Goal: Task Accomplishment & Management: Complete application form

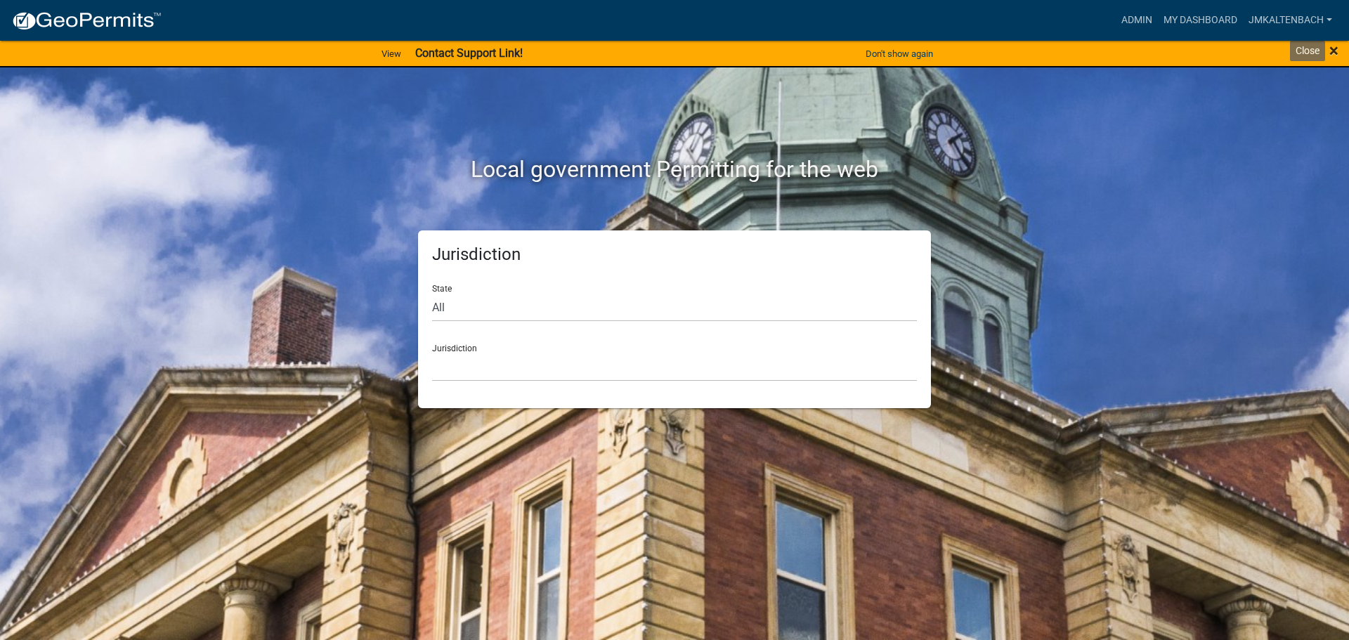
click at [1335, 51] on span "×" at bounding box center [1333, 51] width 9 height 20
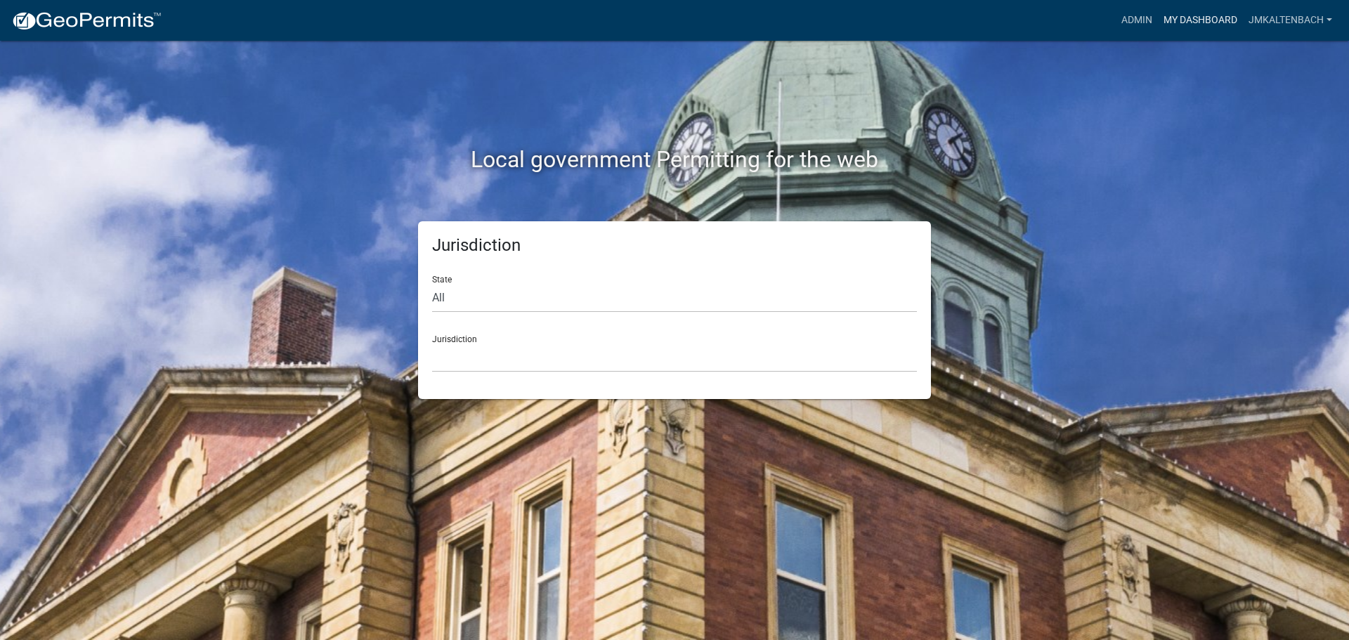
click at [1205, 25] on link "My Dashboard" at bounding box center [1200, 20] width 85 height 27
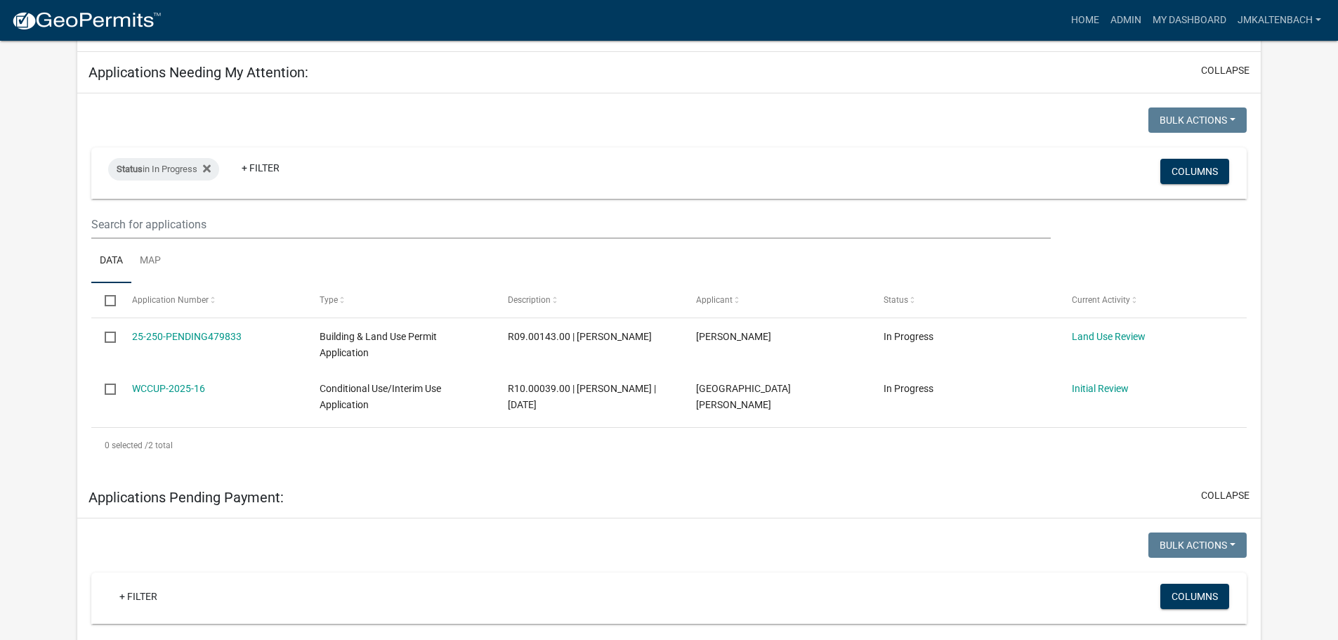
scroll to position [211, 0]
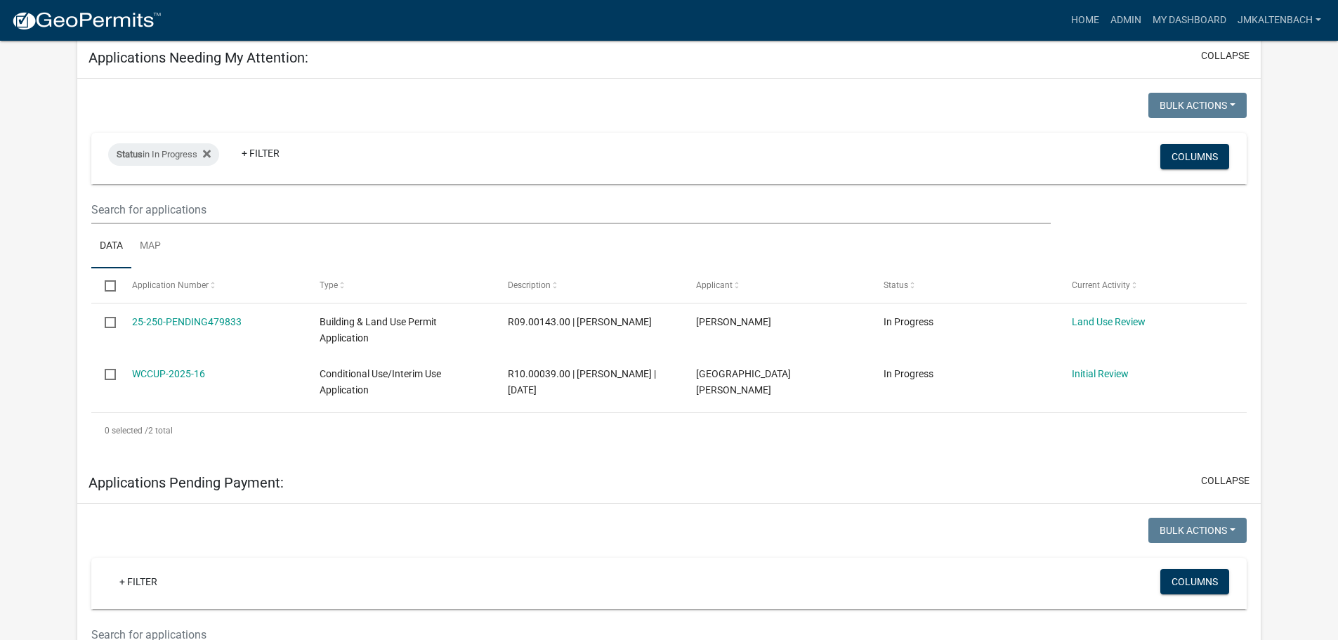
click at [544, 129] on div "Bulk Actions Void Expire Lock Withdraw Status in In Progress + Filter Columns D…" at bounding box center [669, 270] width 1156 height 355
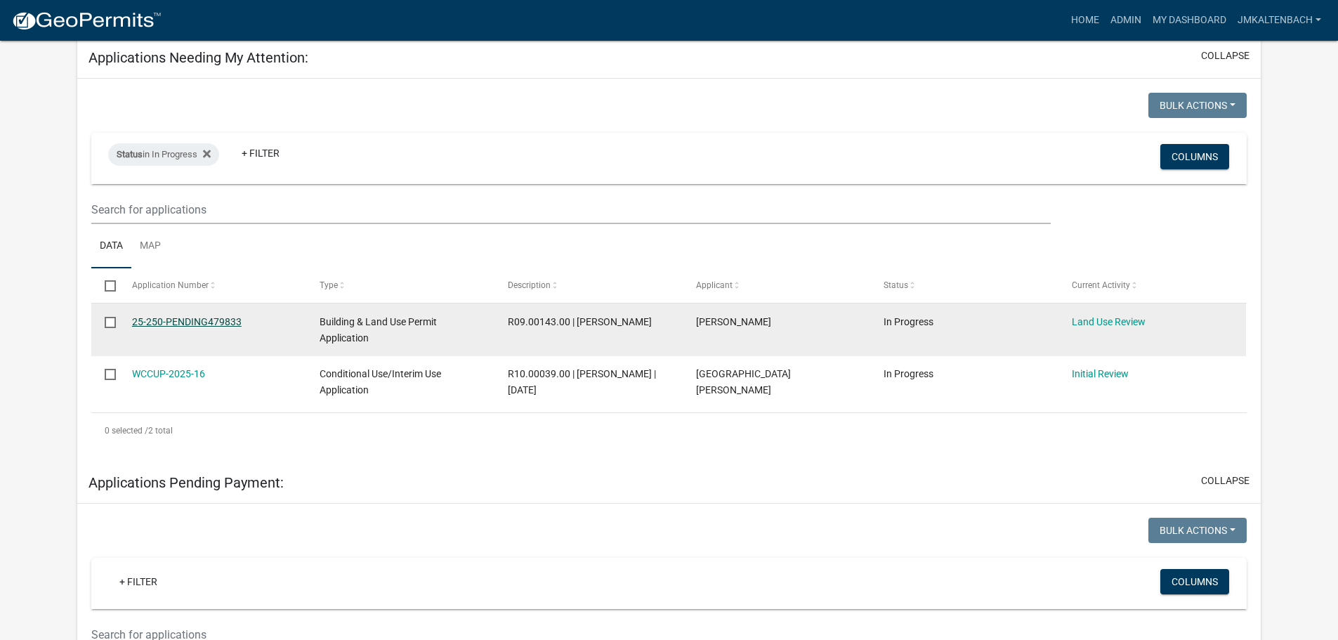
click at [197, 316] on link "25-250-PENDING479833" at bounding box center [187, 321] width 110 height 11
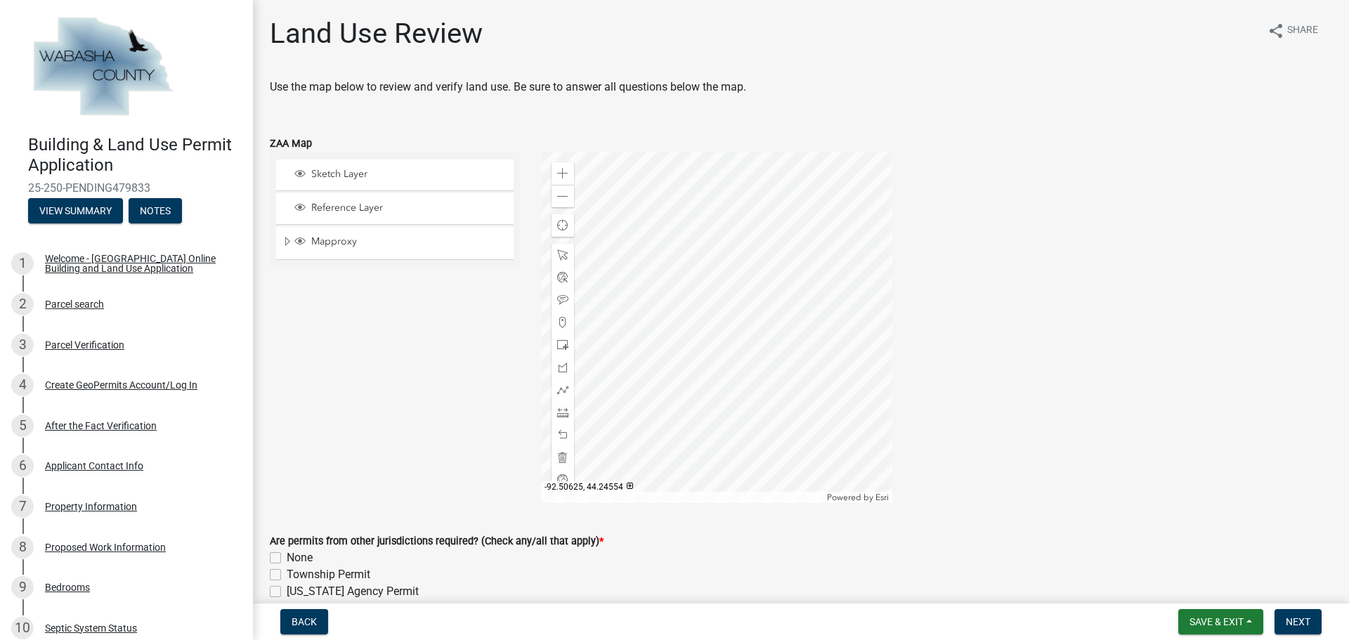
click at [413, 395] on div "Sketch Layer Reference Layer Mapproxy Parcels Address Points Contours Cities Ci…" at bounding box center [394, 327] width 271 height 351
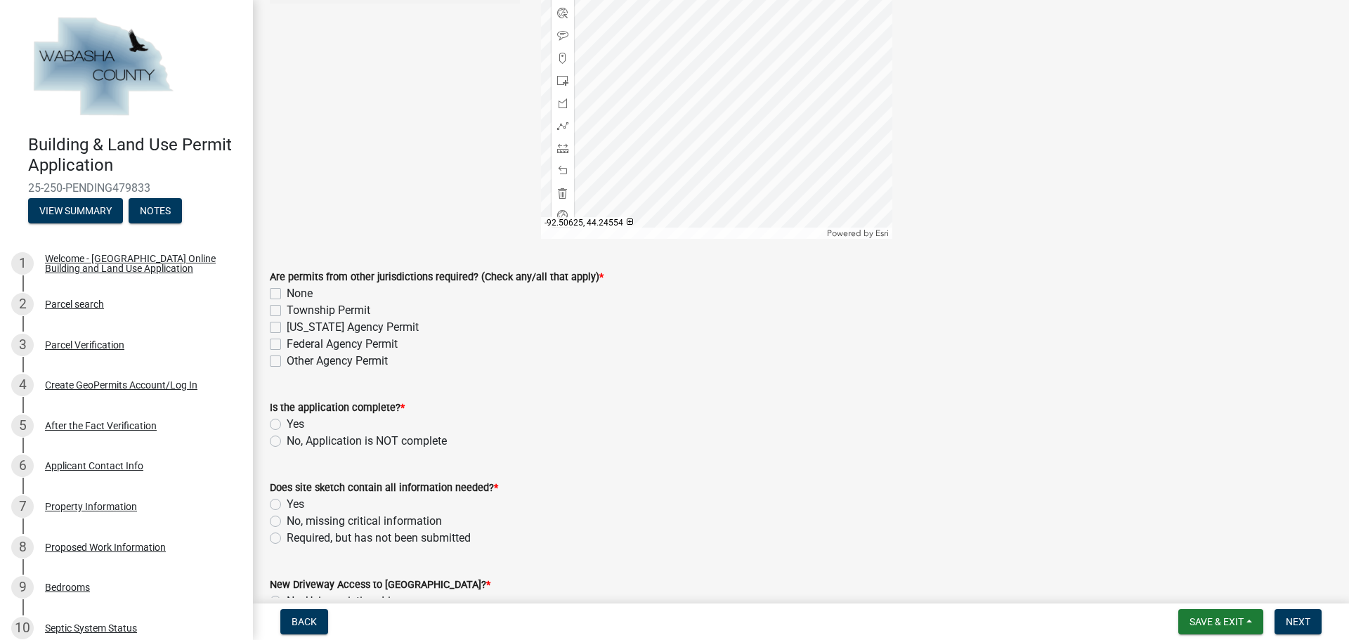
scroll to position [281, 0]
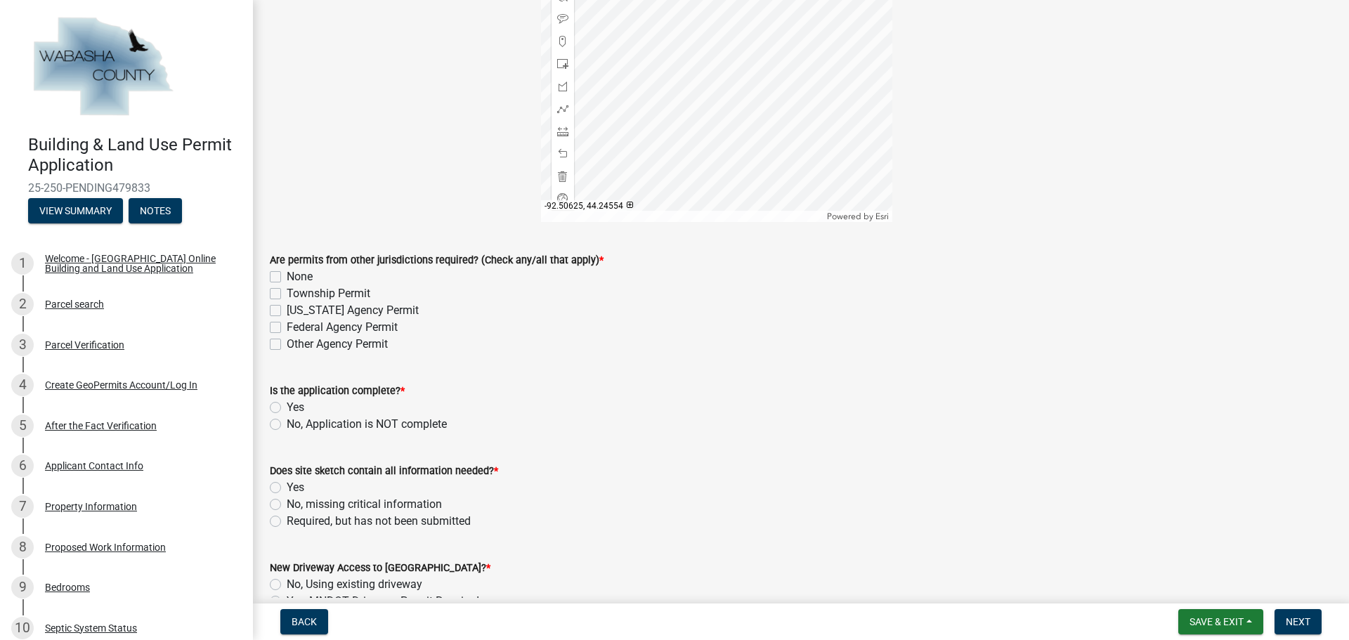
click at [287, 278] on label "None" at bounding box center [300, 276] width 26 height 17
click at [287, 277] on input "None" at bounding box center [291, 272] width 9 height 9
checkbox input "true"
checkbox input "false"
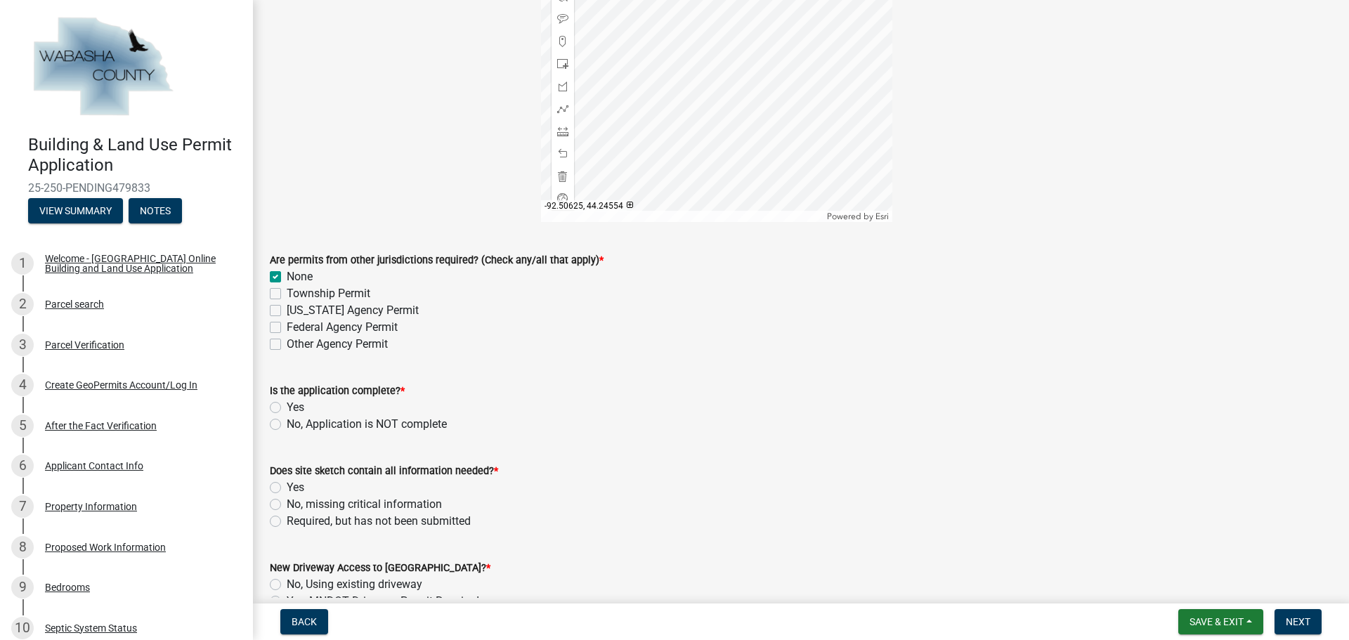
checkbox input "false"
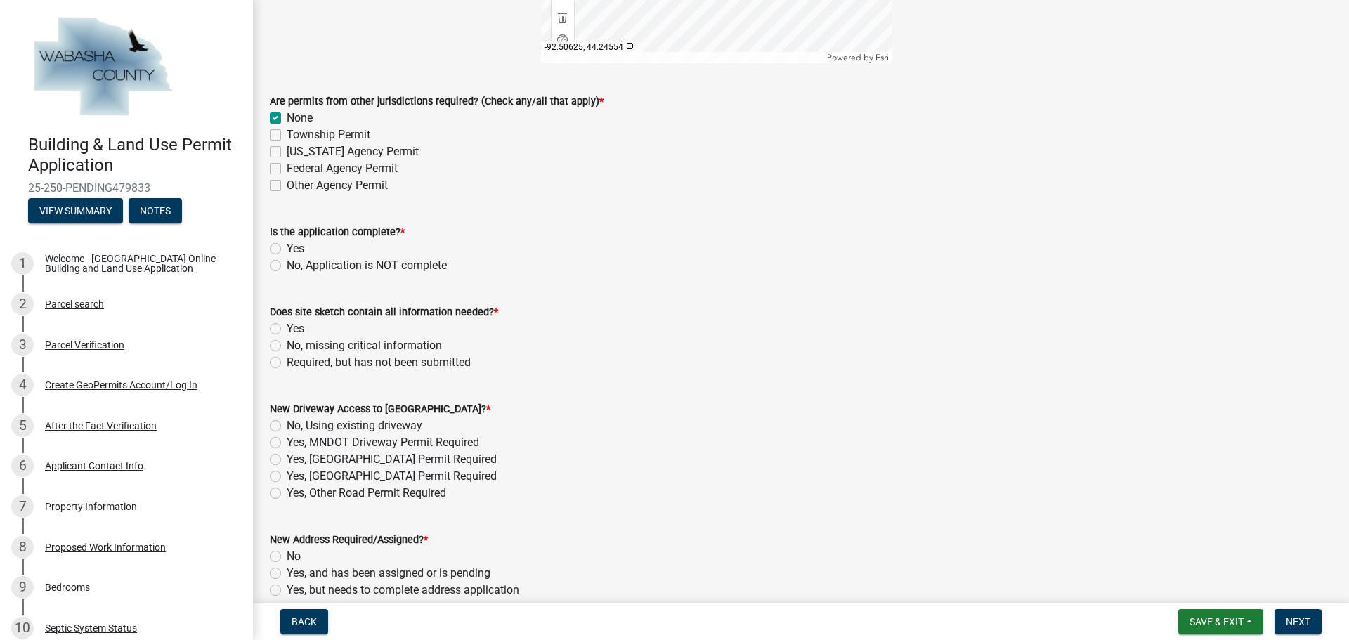
scroll to position [492, 0]
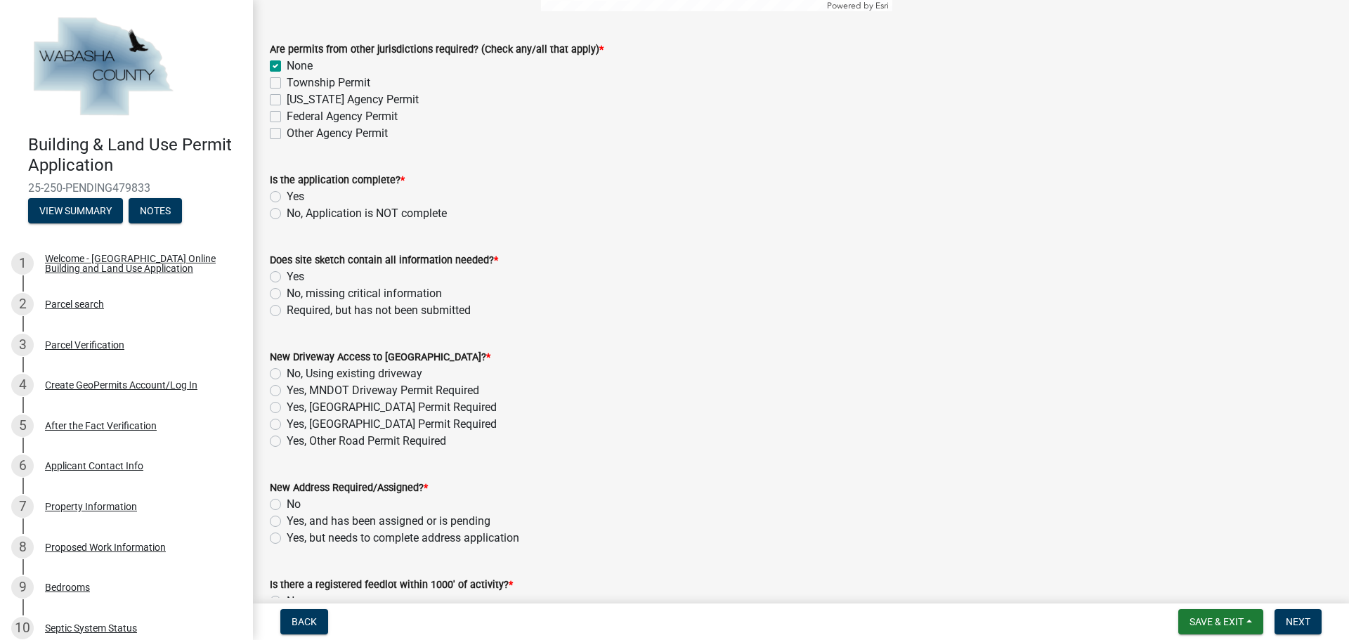
click at [287, 200] on label "Yes" at bounding box center [296, 196] width 18 height 17
click at [287, 197] on input "Yes" at bounding box center [291, 192] width 9 height 9
radio input "true"
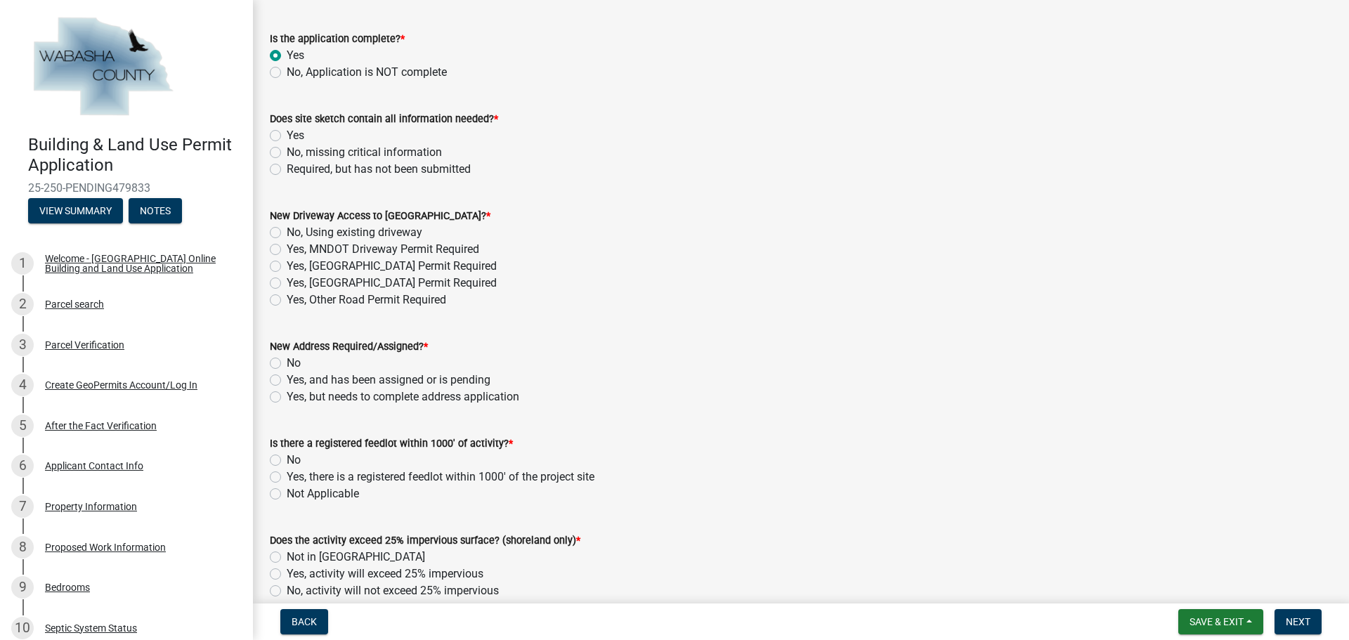
scroll to position [702, 0]
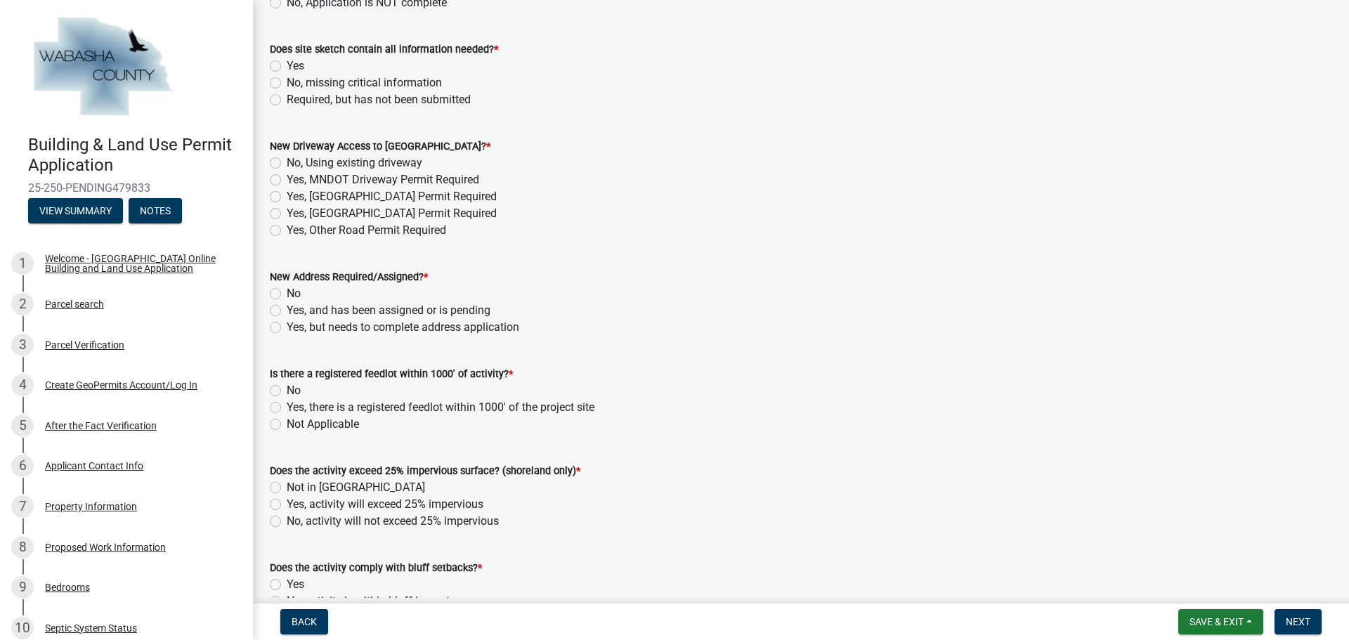
click at [287, 67] on label "Yes" at bounding box center [296, 66] width 18 height 17
click at [287, 67] on input "Yes" at bounding box center [291, 62] width 9 height 9
radio input "true"
click at [287, 165] on label "No, Using existing driveway" at bounding box center [355, 163] width 136 height 17
click at [287, 164] on input "No, Using existing driveway" at bounding box center [291, 159] width 9 height 9
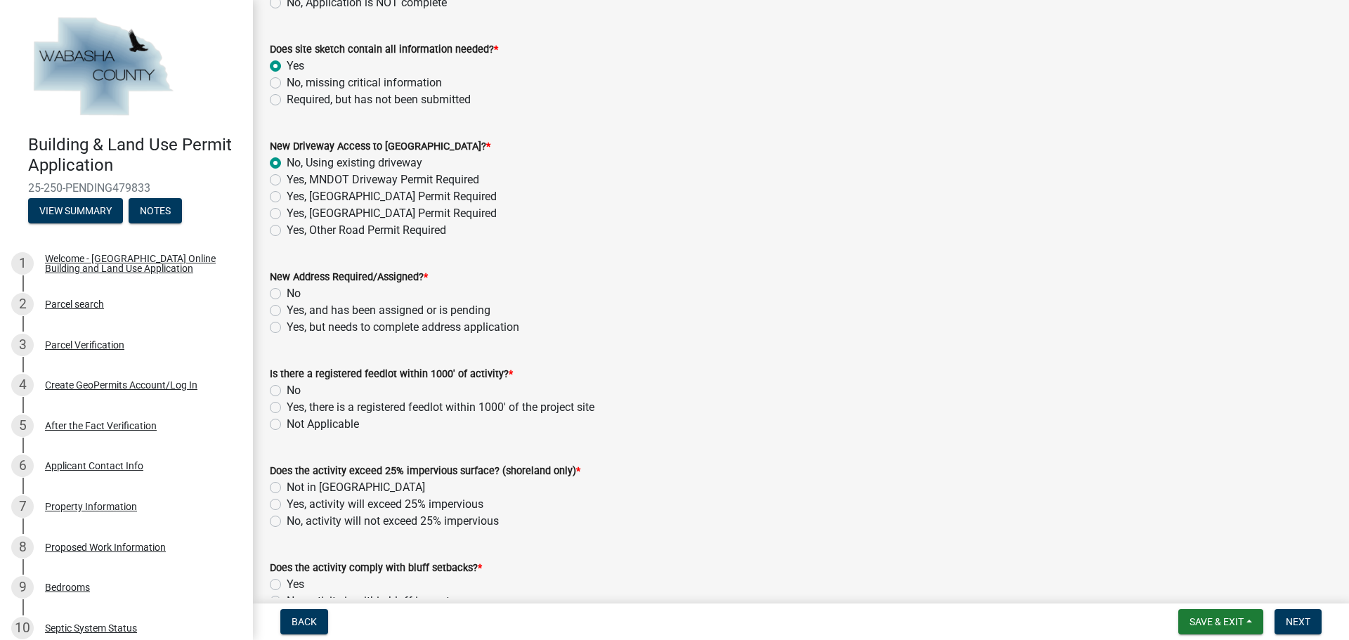
radio input "true"
click at [287, 294] on label "No" at bounding box center [294, 293] width 14 height 17
click at [287, 294] on input "No" at bounding box center [291, 289] width 9 height 9
radio input "true"
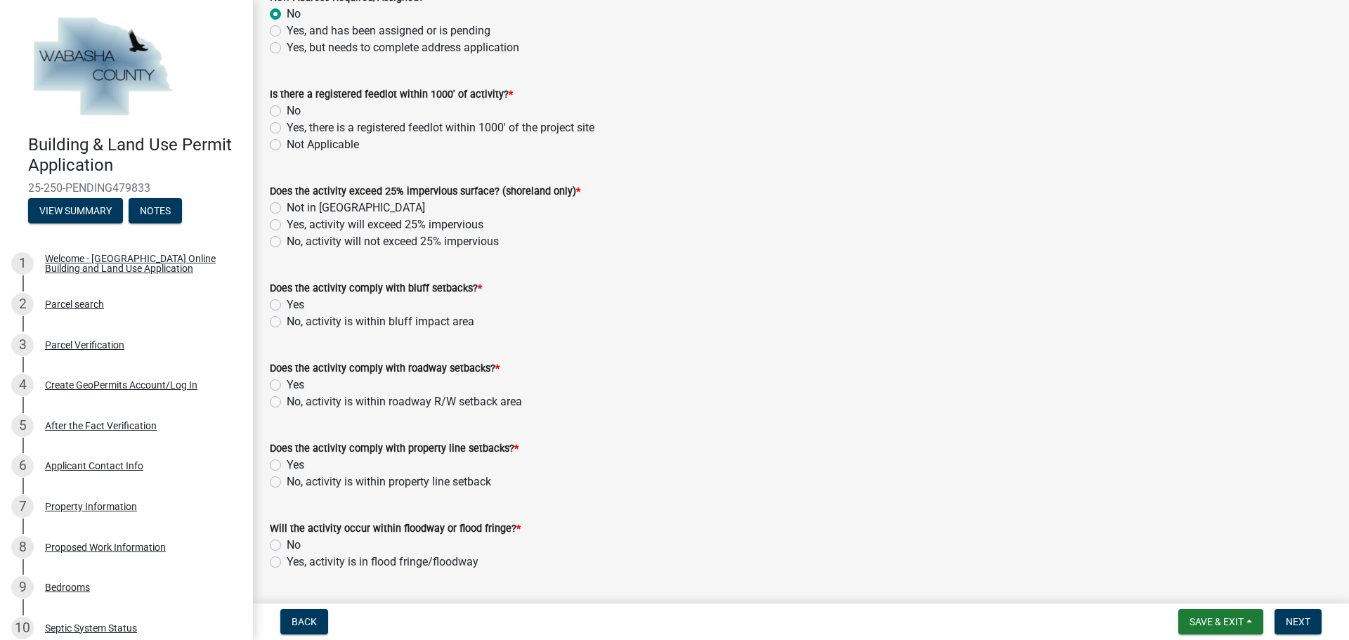
scroll to position [983, 0]
click at [287, 143] on label "Not Applicable" at bounding box center [323, 143] width 72 height 17
click at [287, 143] on input "Not Applicable" at bounding box center [291, 139] width 9 height 9
radio input "true"
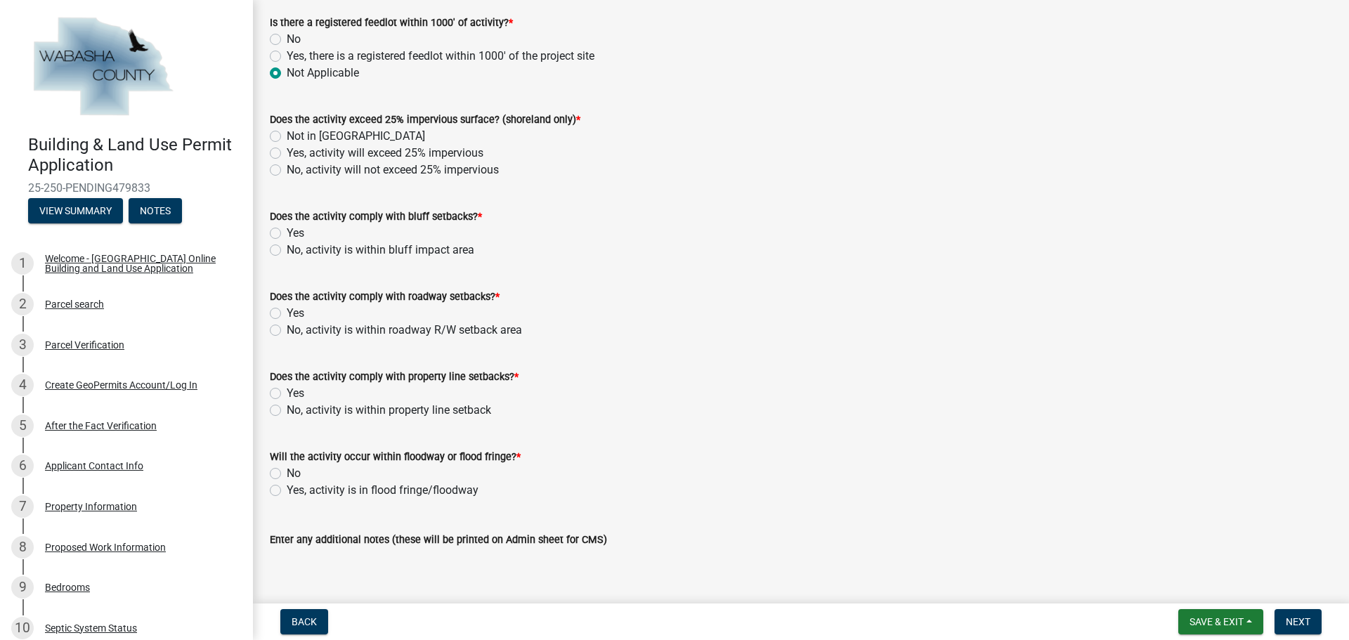
scroll to position [1124, 0]
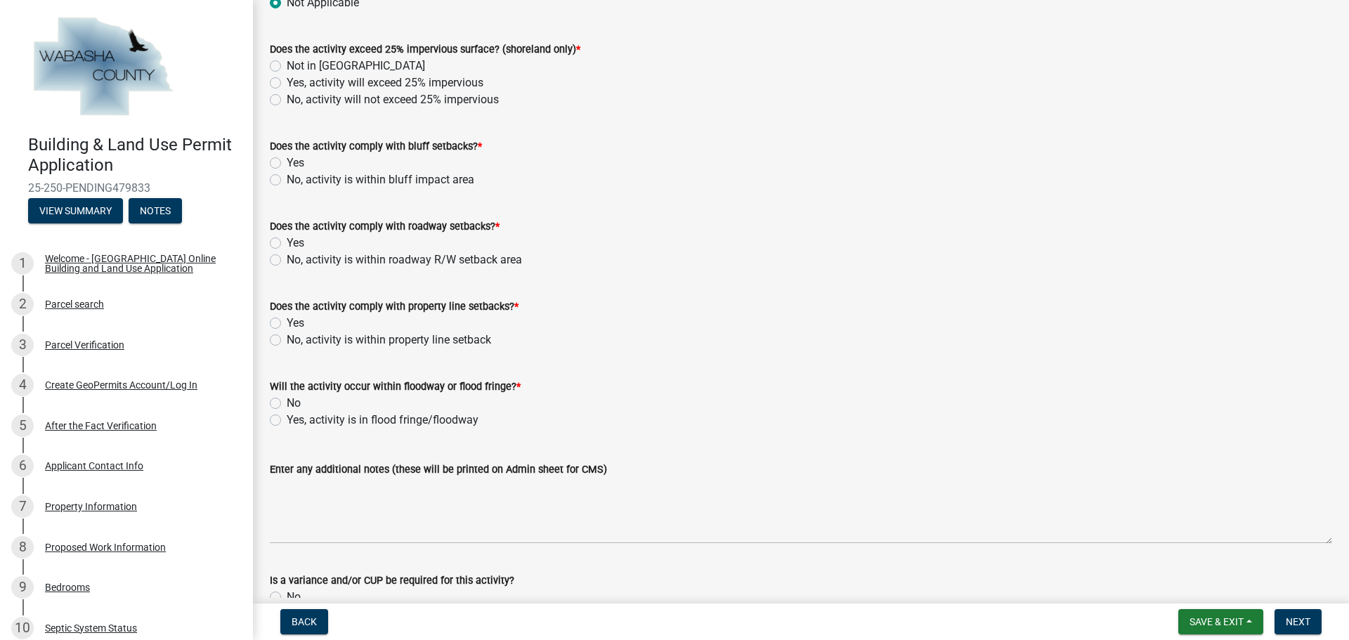
click at [287, 68] on label "Not in [GEOGRAPHIC_DATA]" at bounding box center [356, 66] width 138 height 17
click at [287, 67] on input "Not in [GEOGRAPHIC_DATA]" at bounding box center [291, 62] width 9 height 9
radio input "true"
click at [287, 162] on label "Yes" at bounding box center [296, 163] width 18 height 17
click at [287, 162] on input "Yes" at bounding box center [291, 159] width 9 height 9
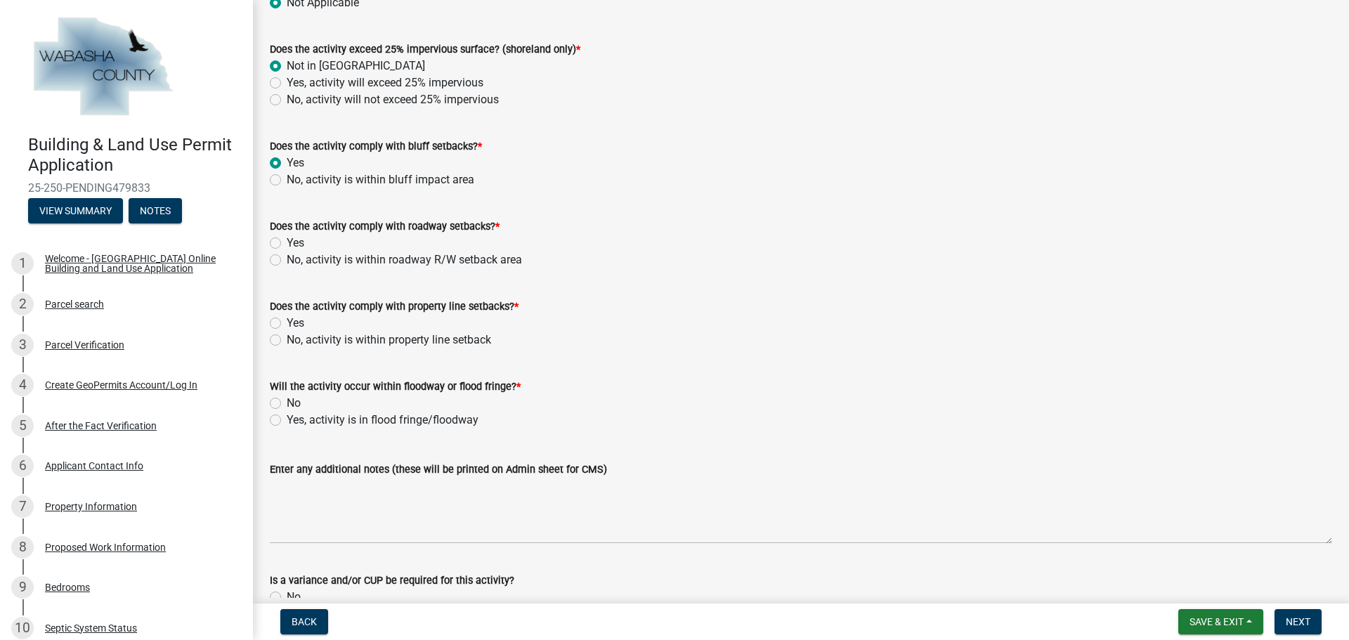
radio input "true"
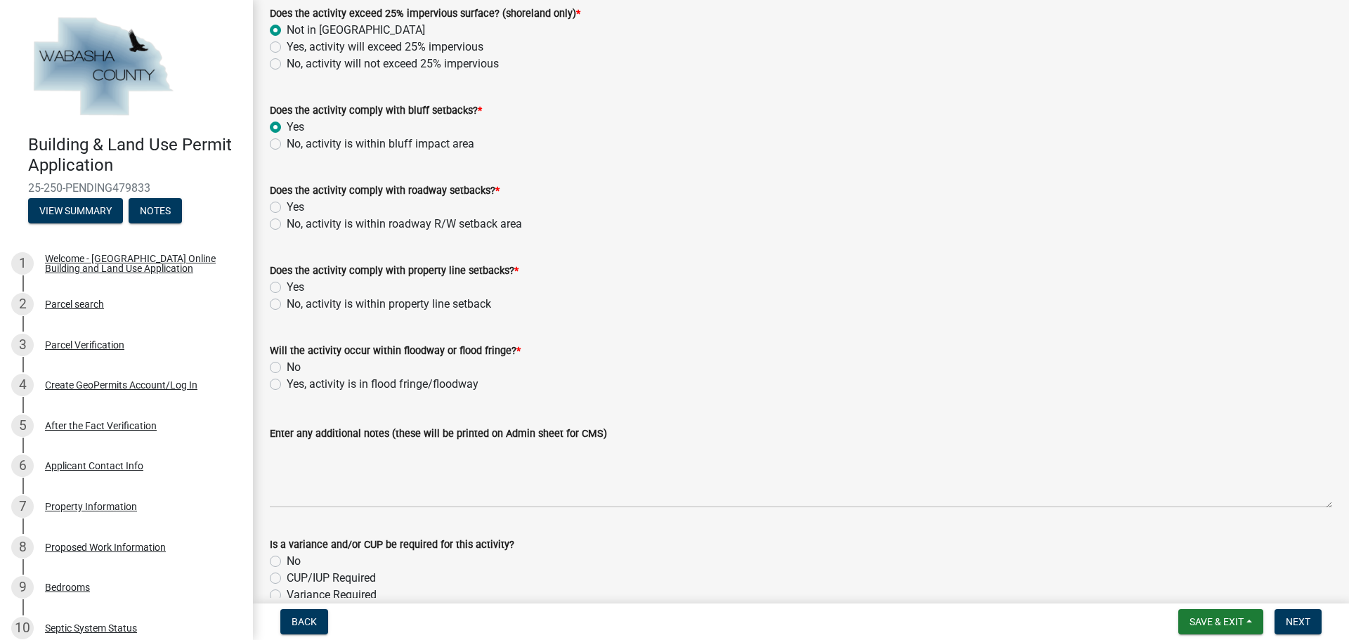
scroll to position [1194, 0]
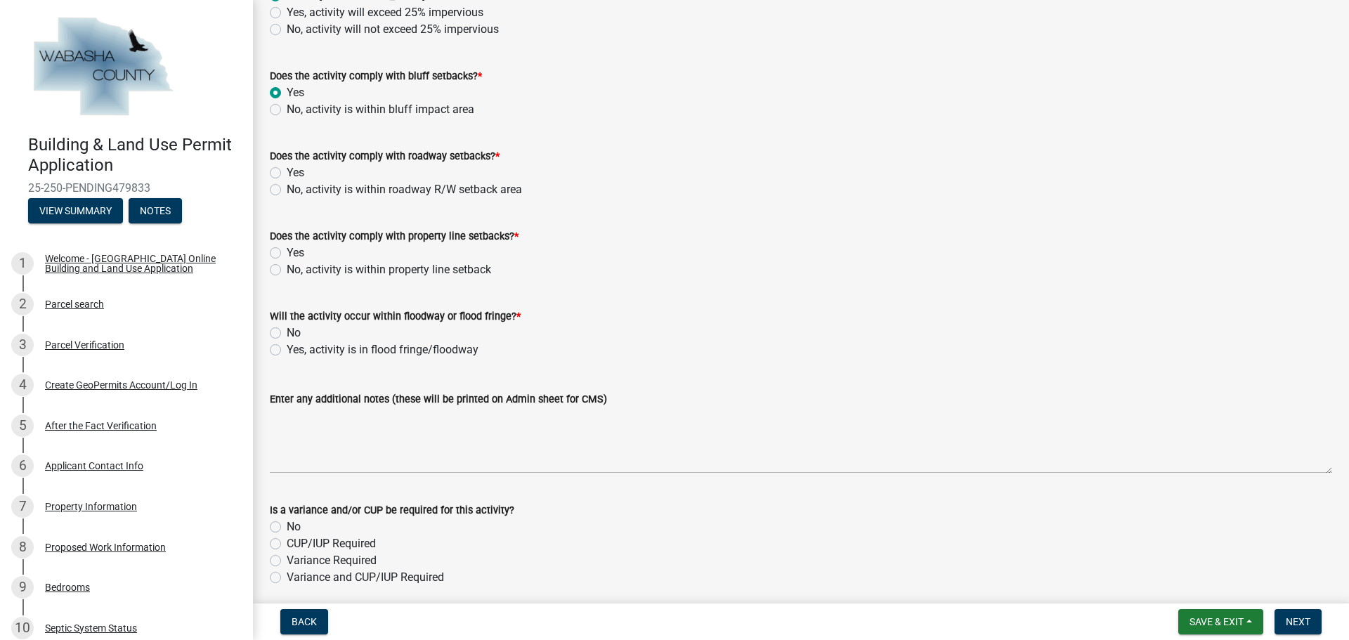
click at [287, 112] on label "No, activity is within bluff impact area" at bounding box center [381, 109] width 188 height 17
click at [287, 110] on input "No, activity is within bluff impact area" at bounding box center [291, 105] width 9 height 9
radio input "true"
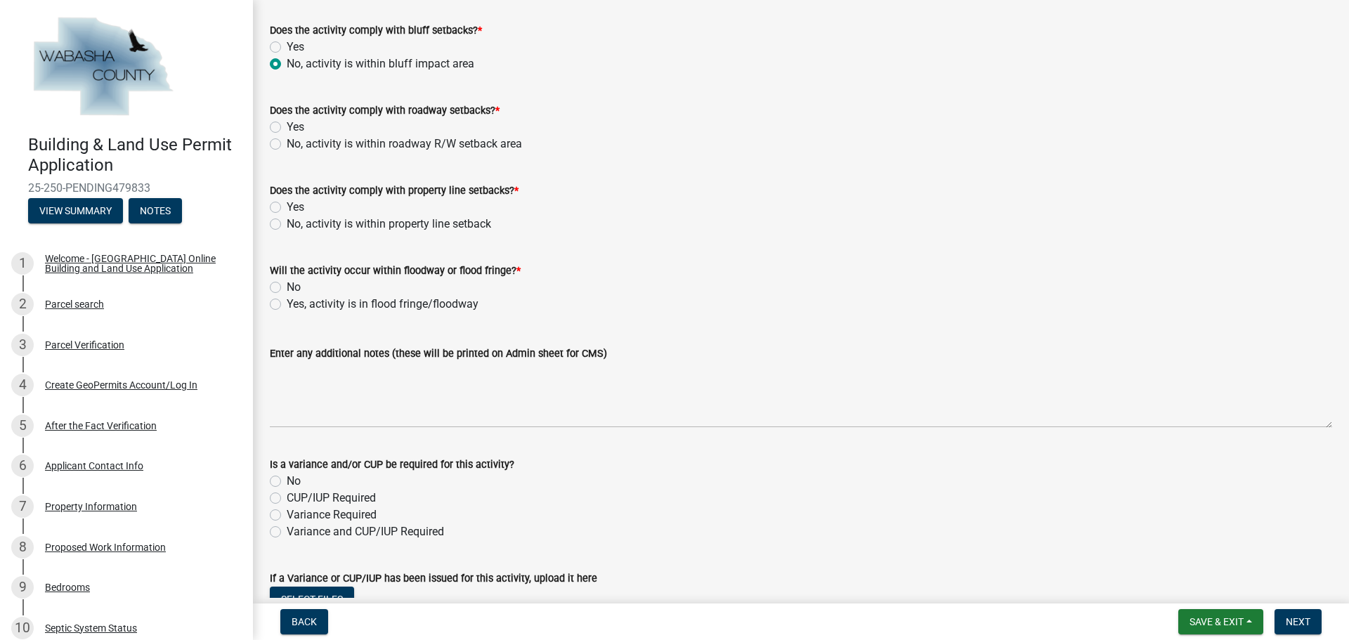
scroll to position [1264, 0]
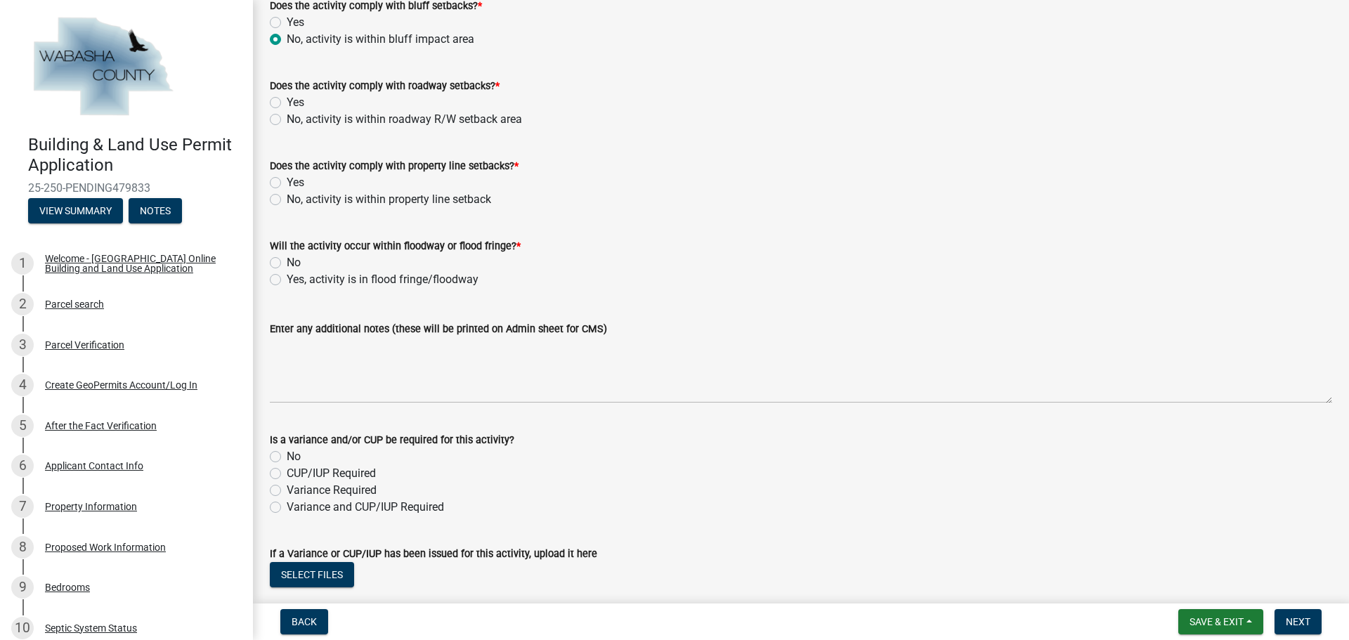
click at [287, 100] on label "Yes" at bounding box center [296, 102] width 18 height 17
click at [287, 100] on input "Yes" at bounding box center [291, 98] width 9 height 9
radio input "true"
click at [287, 185] on label "Yes" at bounding box center [296, 182] width 18 height 17
click at [287, 183] on input "Yes" at bounding box center [291, 178] width 9 height 9
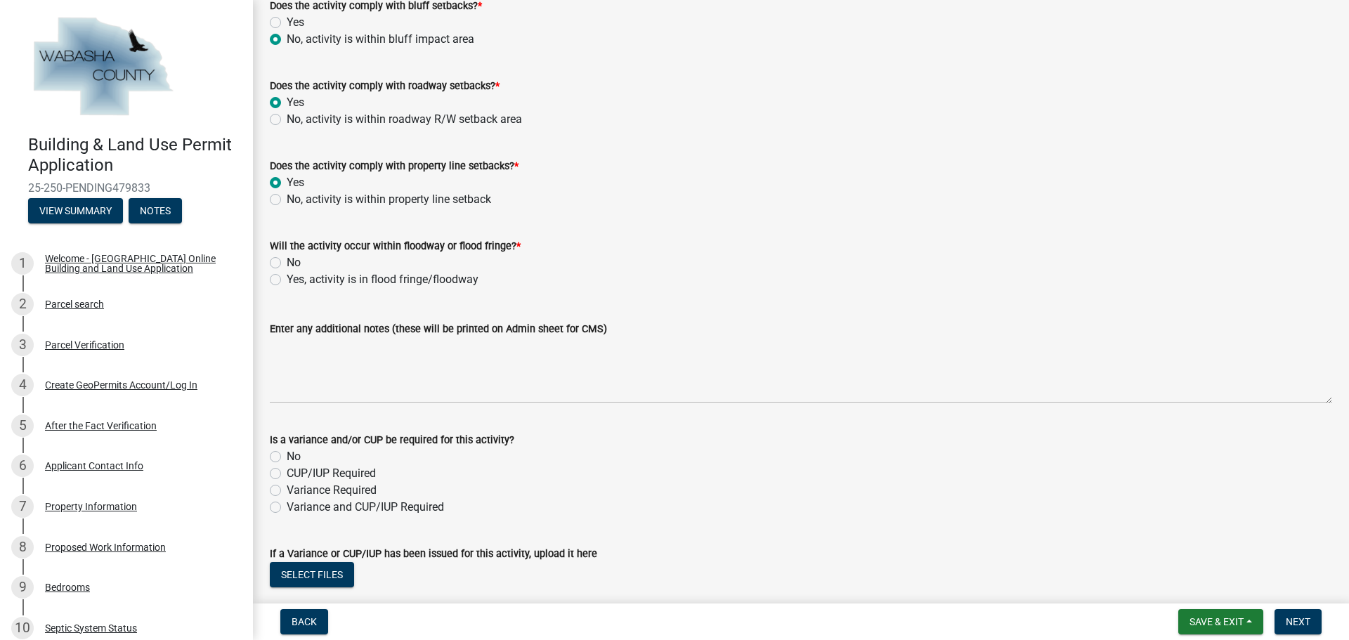
radio input "true"
click at [287, 259] on label "No" at bounding box center [294, 262] width 14 height 17
click at [287, 259] on input "No" at bounding box center [291, 258] width 9 height 9
radio input "true"
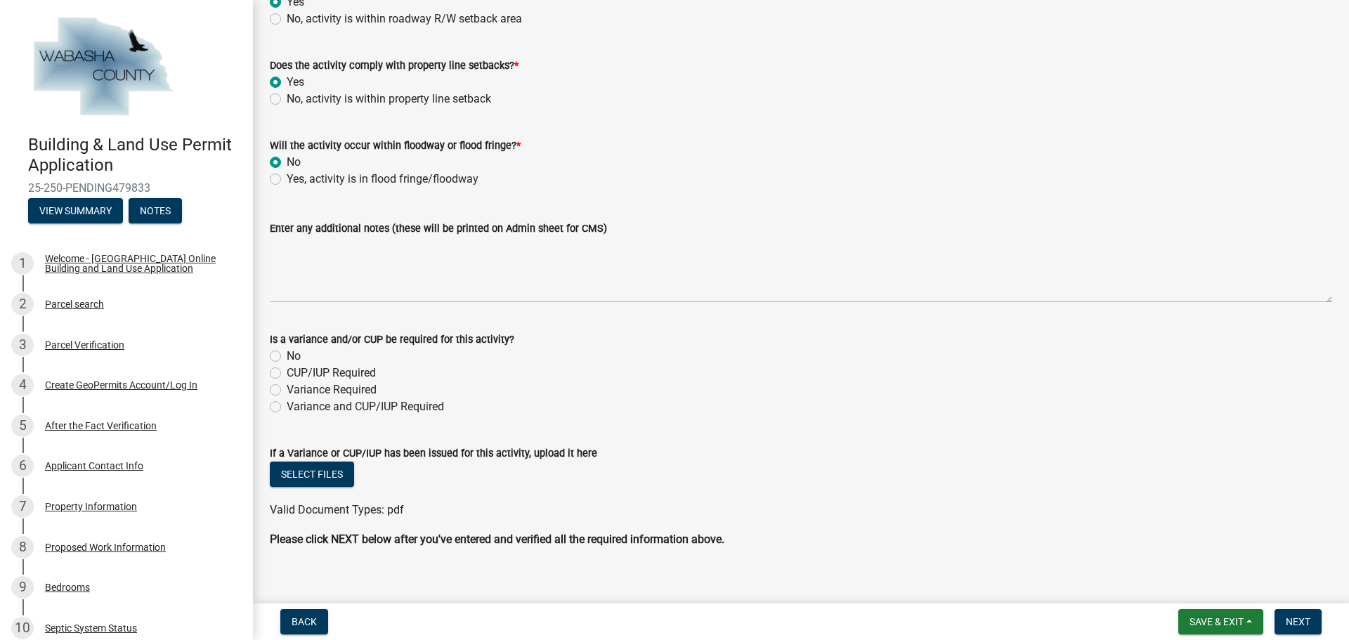
scroll to position [1381, 0]
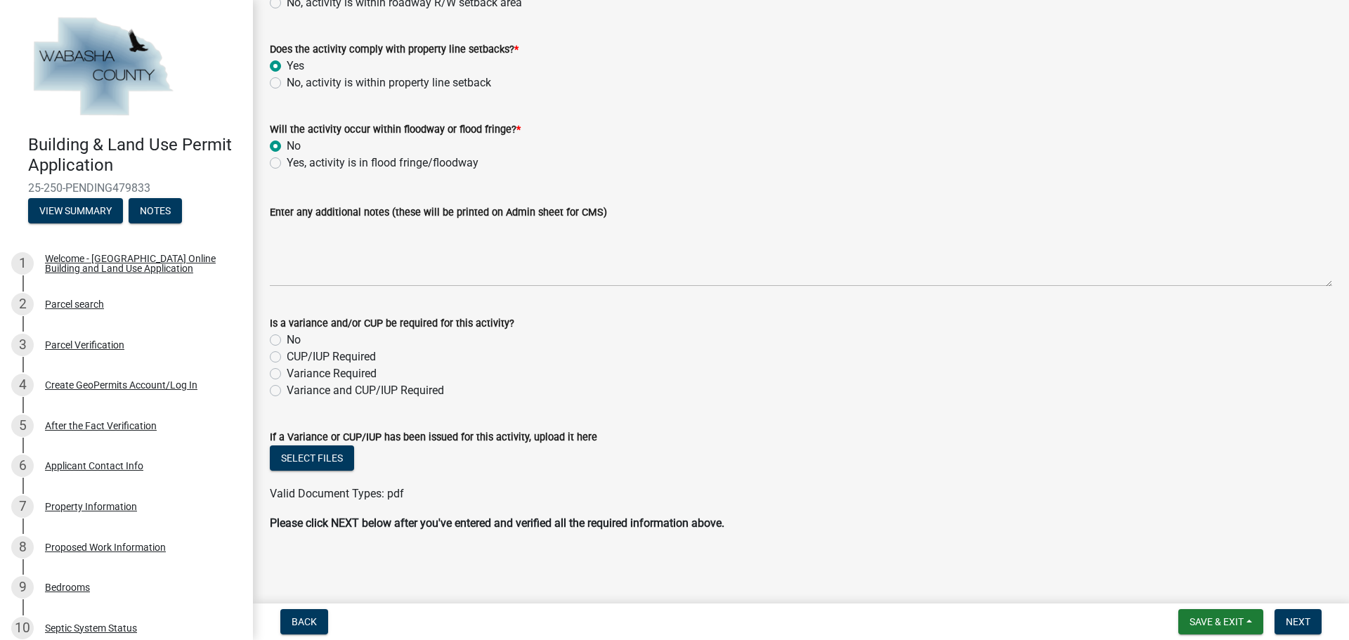
click at [287, 377] on label "Variance Required" at bounding box center [332, 373] width 90 height 17
click at [287, 374] on input "Variance Required" at bounding box center [291, 369] width 9 height 9
radio input "true"
click at [318, 454] on button "Select files" at bounding box center [312, 457] width 84 height 25
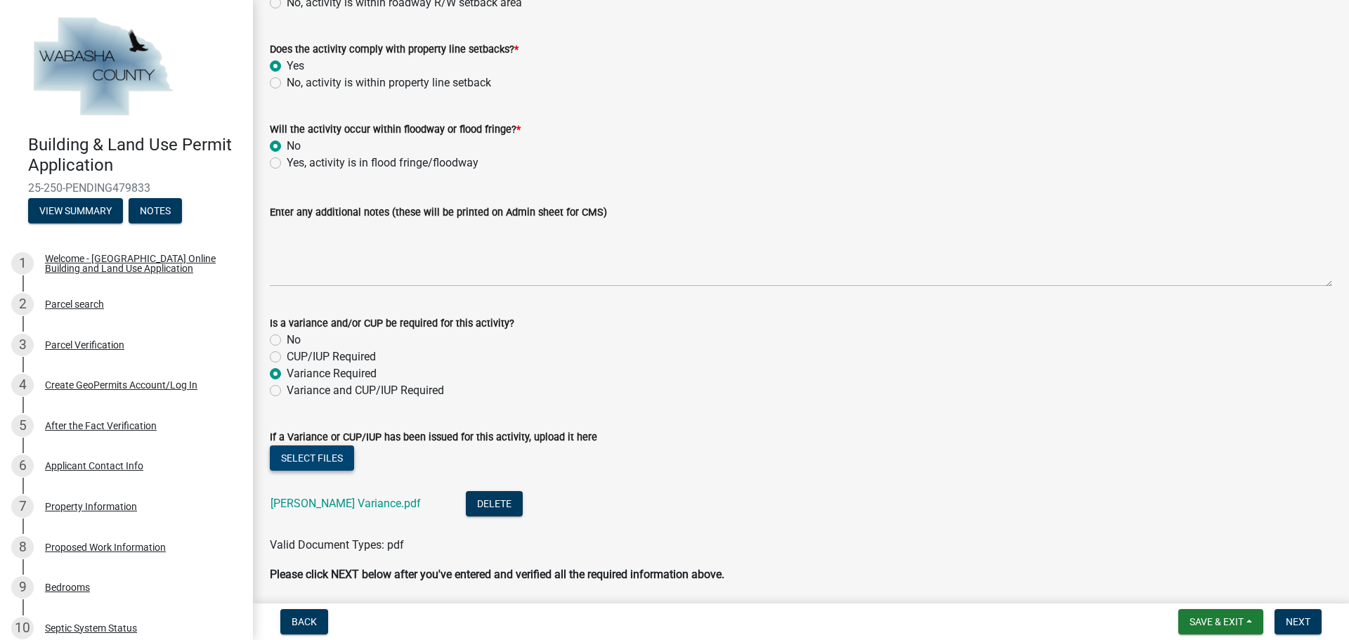
scroll to position [1432, 0]
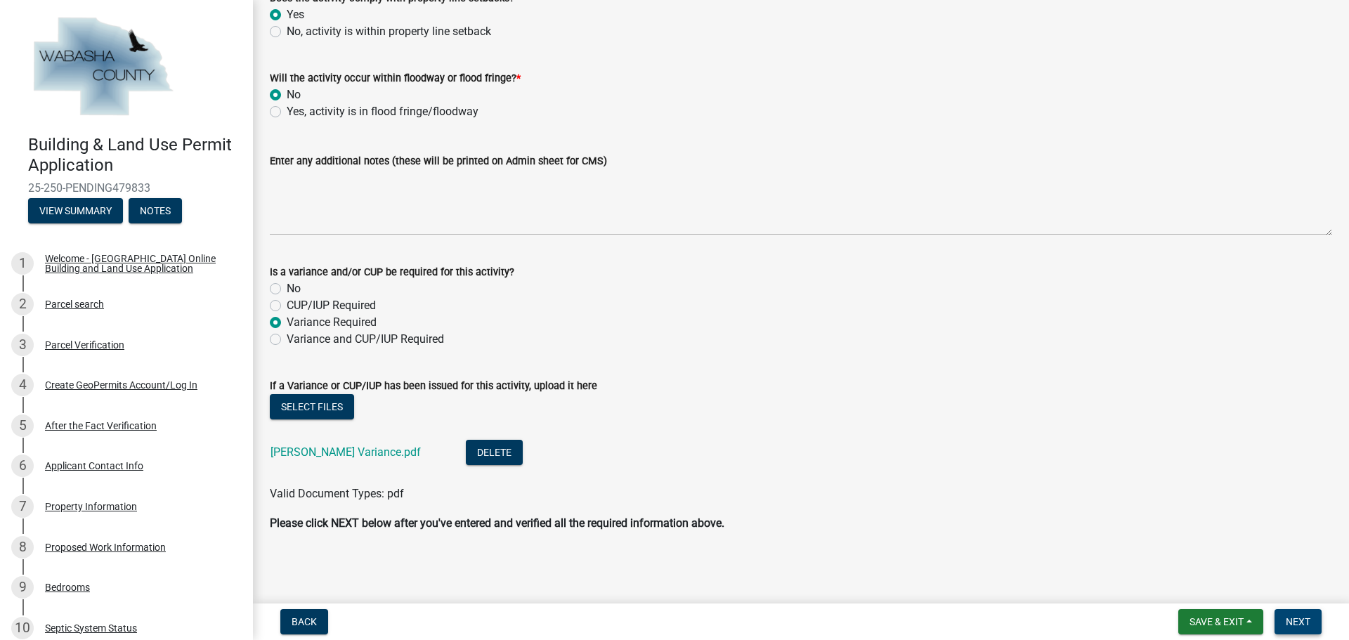
click at [1304, 622] on span "Next" at bounding box center [1298, 621] width 25 height 11
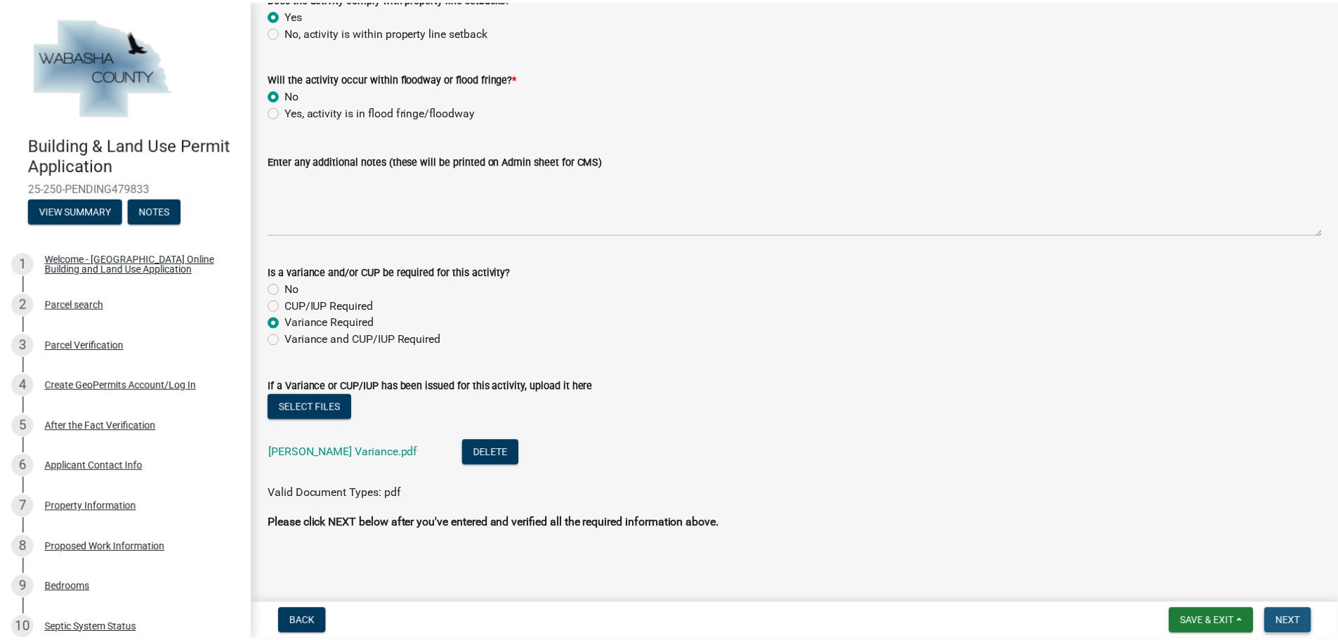
scroll to position [0, 0]
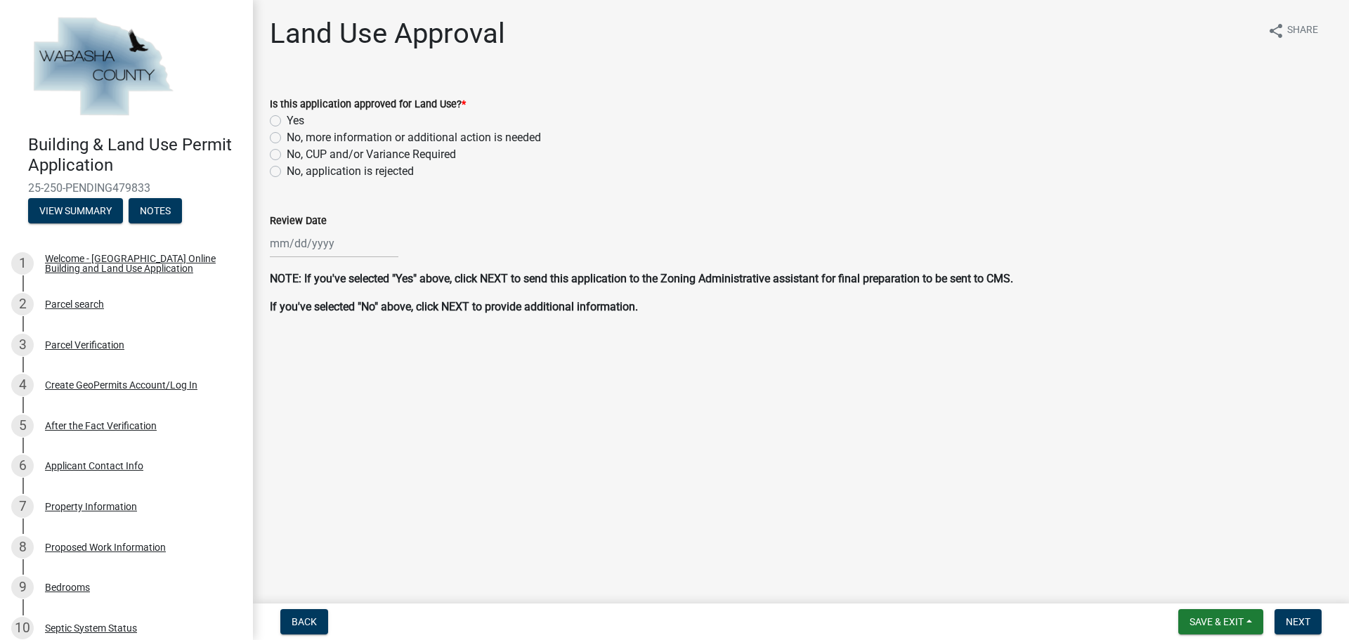
click at [287, 122] on label "Yes" at bounding box center [296, 120] width 18 height 17
click at [287, 122] on input "Yes" at bounding box center [291, 116] width 9 height 9
radio input "true"
click at [314, 235] on div at bounding box center [334, 243] width 129 height 29
select select "9"
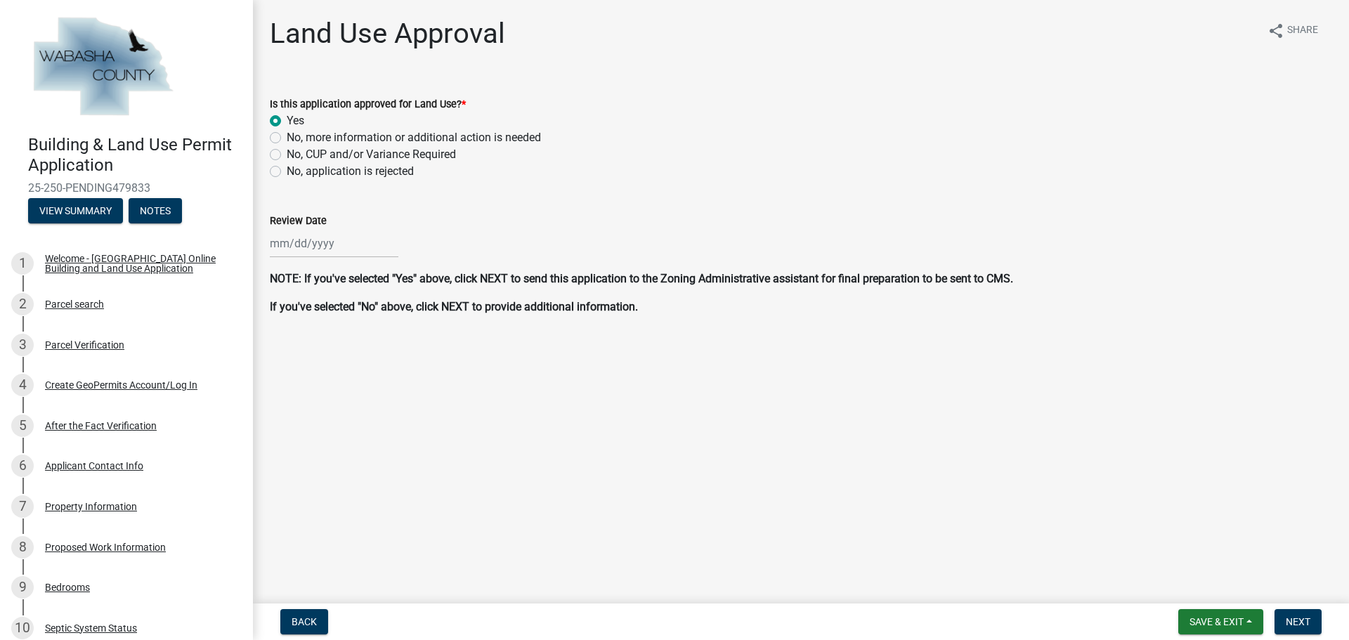
select select "2025"
click at [350, 361] on div "18" at bounding box center [351, 363] width 22 height 22
type input "[DATE]"
click at [1303, 621] on span "Next" at bounding box center [1298, 621] width 25 height 11
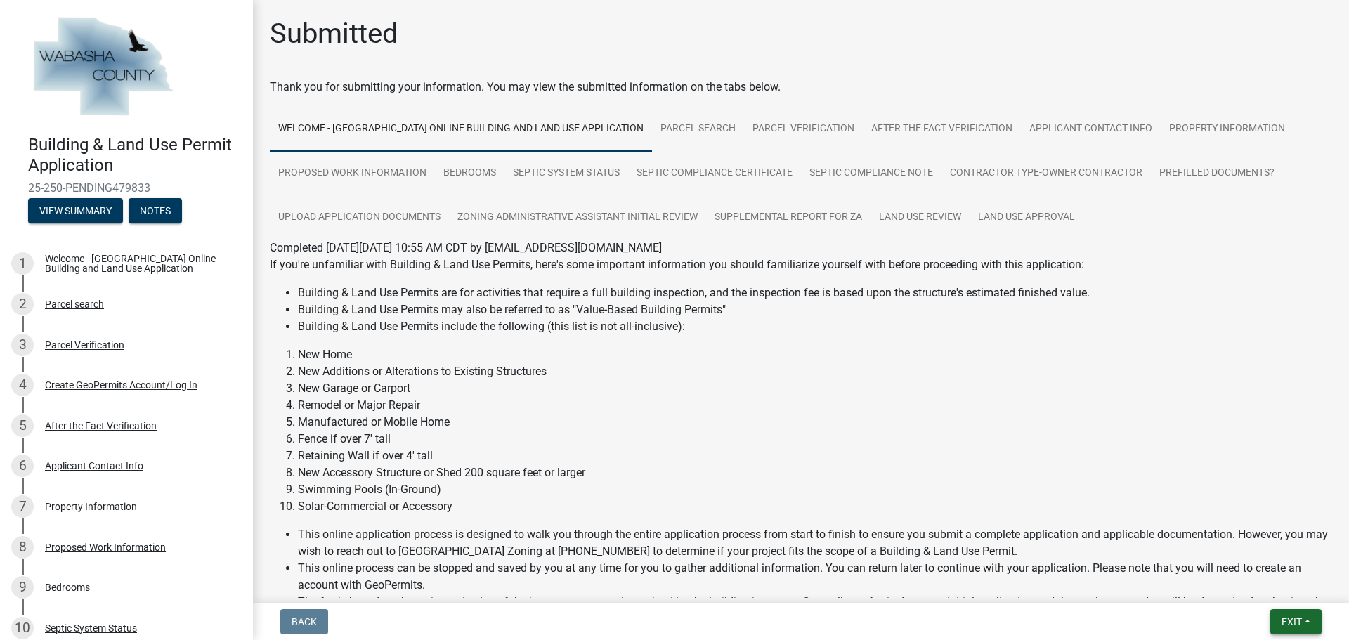
click at [1307, 626] on button "Exit" at bounding box center [1295, 621] width 51 height 25
click at [1277, 594] on button "Save & Exit" at bounding box center [1265, 585] width 112 height 34
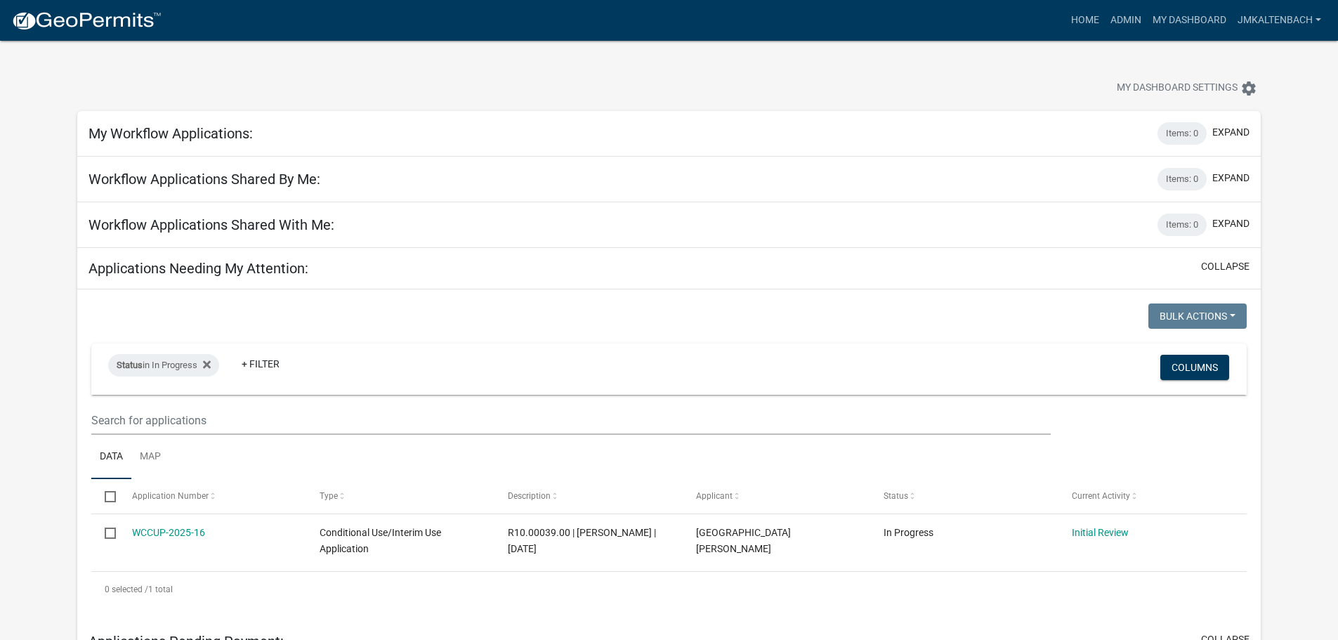
click at [412, 76] on div at bounding box center [418, 89] width 702 height 31
click at [1307, 27] on link "jmkaltenbach" at bounding box center [1279, 20] width 95 height 27
click at [1274, 137] on link "Logout" at bounding box center [1271, 137] width 112 height 34
